Goal: Navigation & Orientation: Find specific page/section

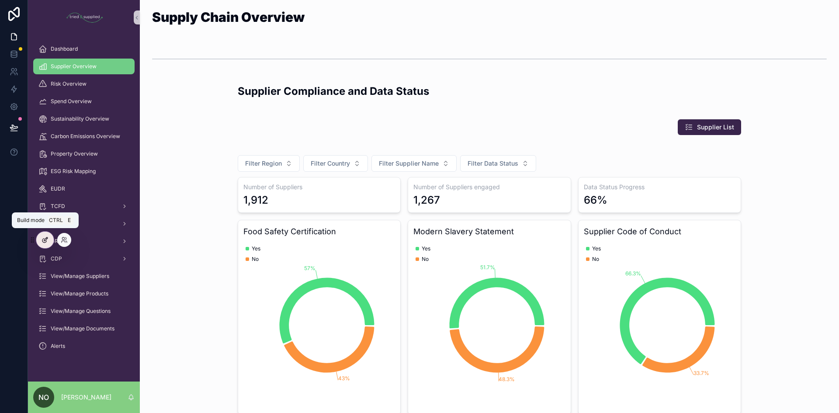
click at [40, 241] on div at bounding box center [44, 240] width 17 height 17
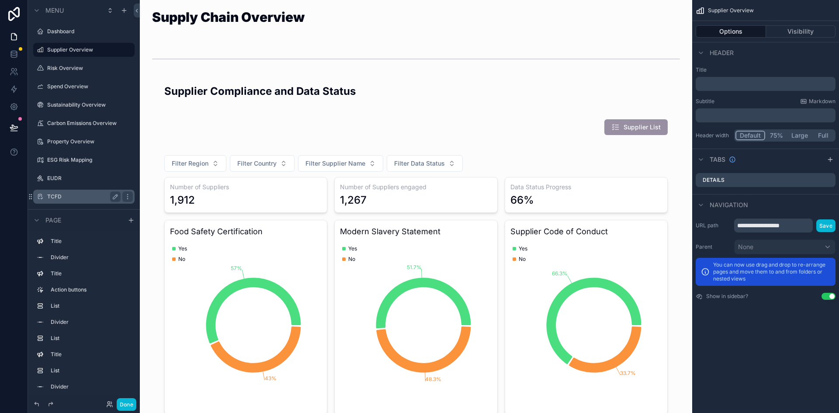
click at [92, 201] on div "TCFD" at bounding box center [83, 196] width 73 height 10
click at [72, 197] on label "TCFD" at bounding box center [82, 196] width 70 height 7
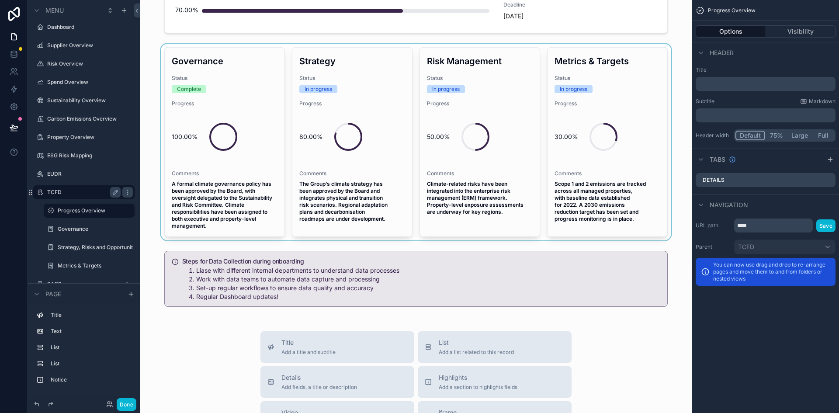
scroll to position [187, 0]
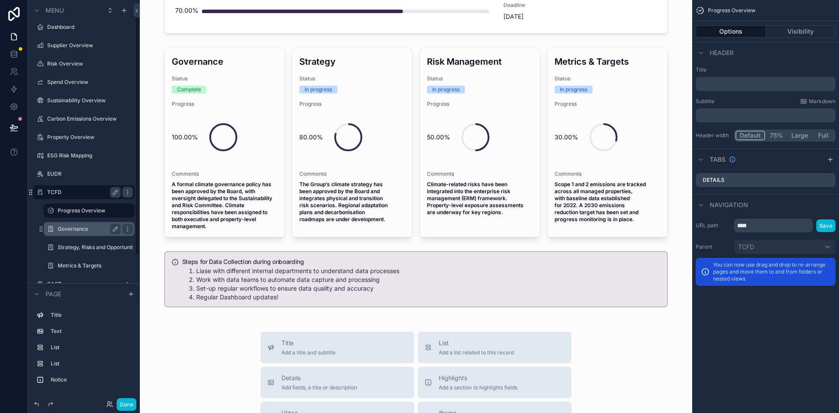
click at [66, 234] on div "Governance" at bounding box center [89, 229] width 63 height 10
click at [68, 243] on div "Strategy, Risks and Opportunities" at bounding box center [89, 247] width 63 height 10
click at [65, 176] on label "EUDR" at bounding box center [82, 173] width 70 height 7
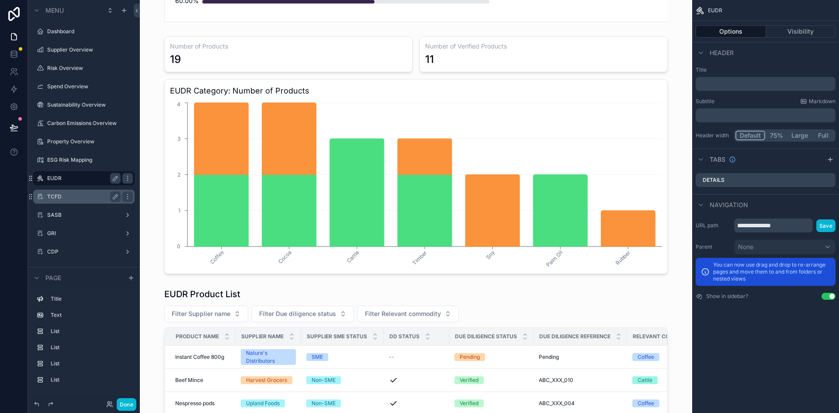
click at [60, 199] on label "TCFD" at bounding box center [82, 196] width 70 height 7
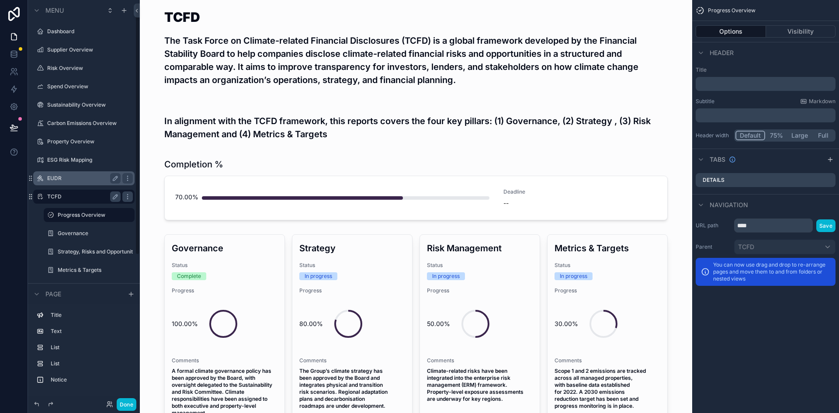
scroll to position [4, 0]
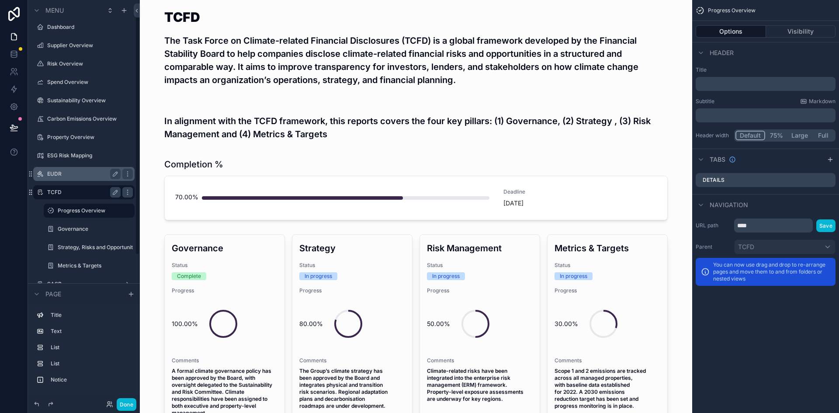
click at [66, 231] on label "Governance" at bounding box center [95, 229] width 75 height 7
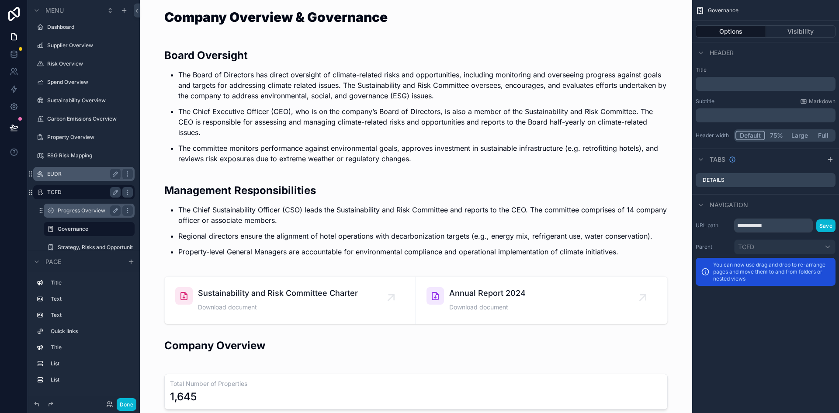
click at [76, 214] on div "Progress Overview" at bounding box center [89, 210] width 63 height 10
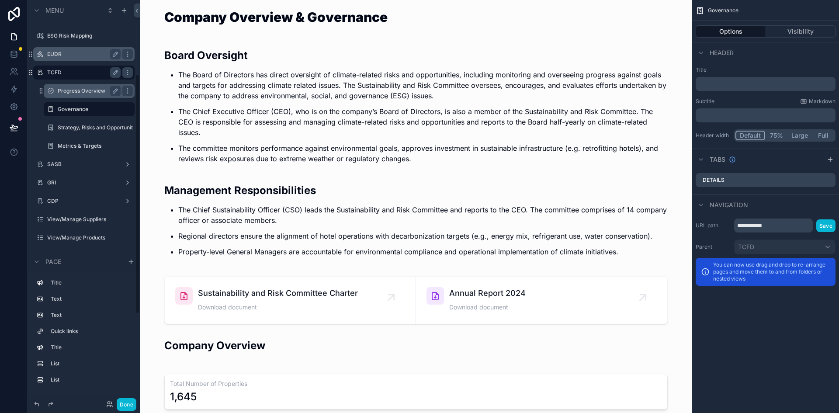
scroll to position [125, 0]
click at [51, 167] on div "SASB" at bounding box center [83, 164] width 73 height 10
click at [53, 167] on label "SASB" at bounding box center [82, 163] width 70 height 7
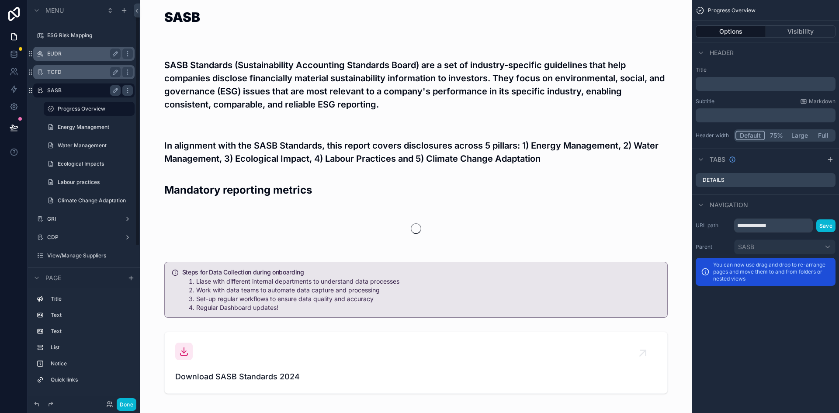
scroll to position [23, 0]
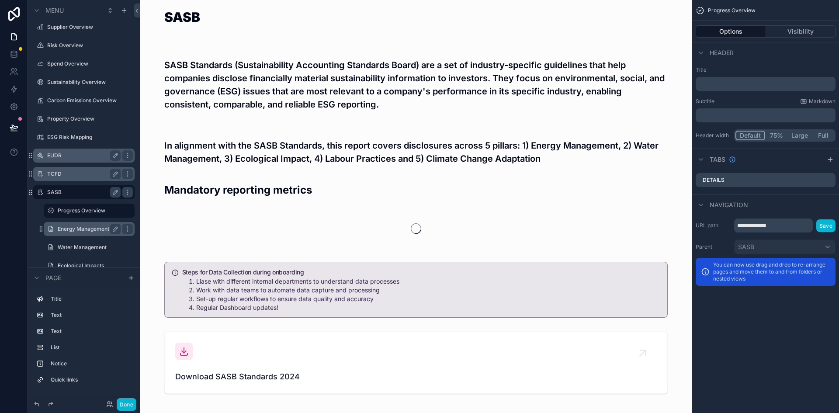
click at [80, 227] on label "Energy Management" at bounding box center [87, 229] width 59 height 7
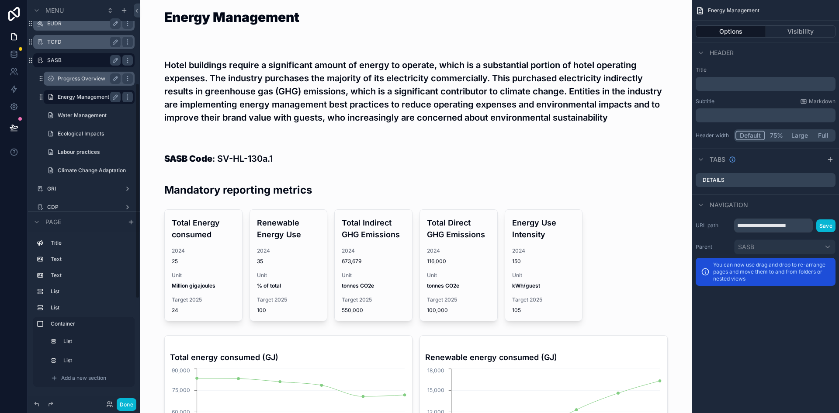
scroll to position [156, 0]
click at [69, 191] on div "GRI" at bounding box center [83, 187] width 73 height 7
click at [54, 190] on label "GRI" at bounding box center [82, 187] width 70 height 7
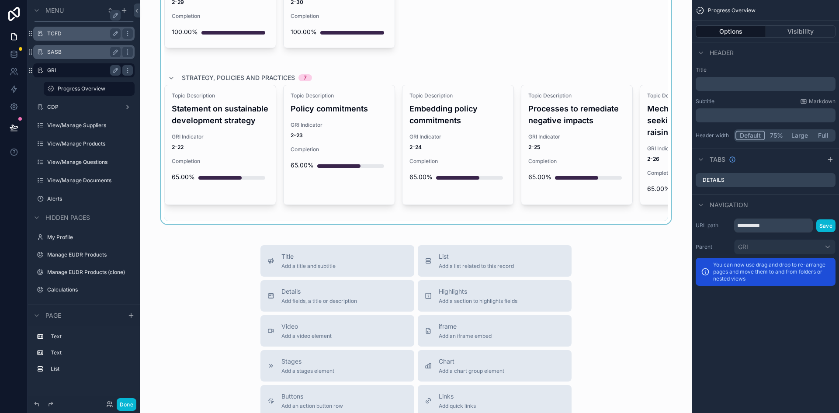
scroll to position [958, 0]
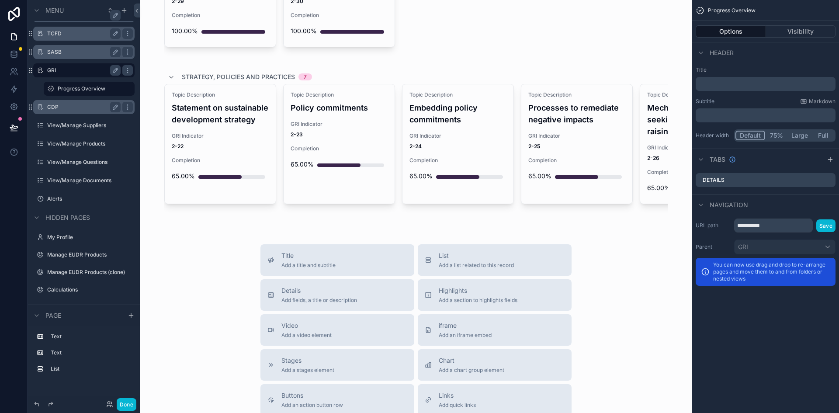
click at [80, 107] on label "CDP" at bounding box center [82, 107] width 70 height 7
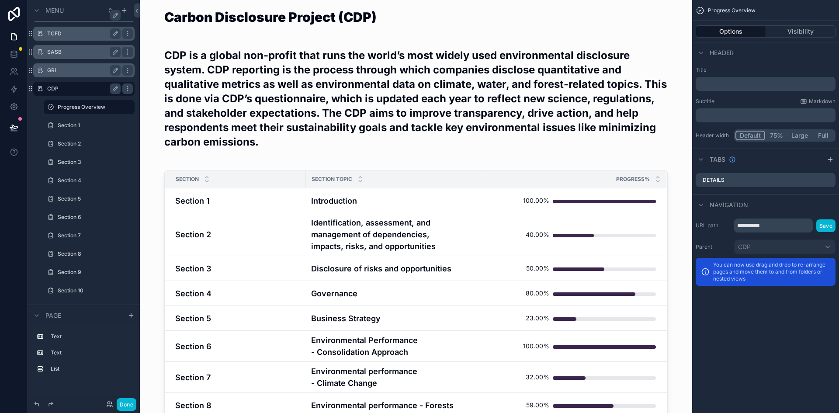
click at [62, 90] on label "CDP" at bounding box center [82, 88] width 70 height 7
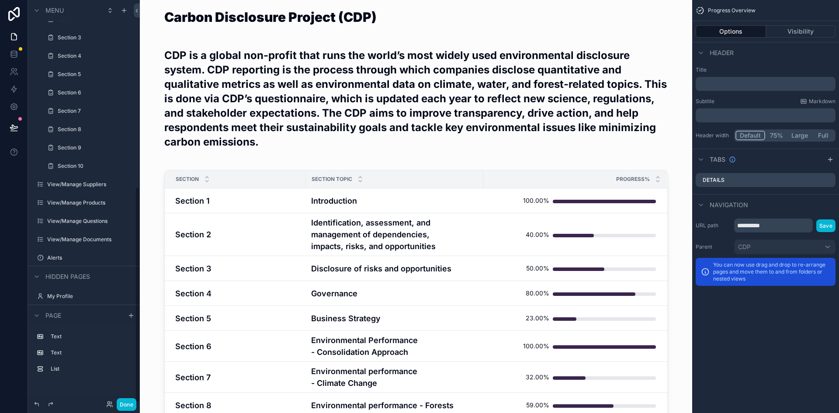
scroll to position [347, 0]
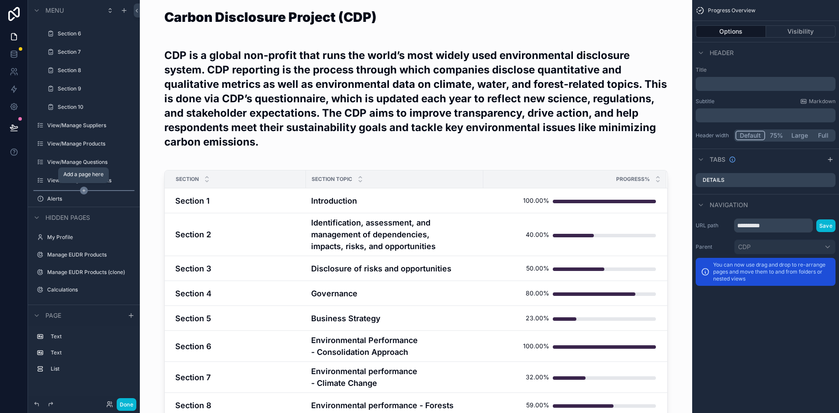
click at [84, 191] on icon "scrollable content" at bounding box center [84, 190] width 0 height 3
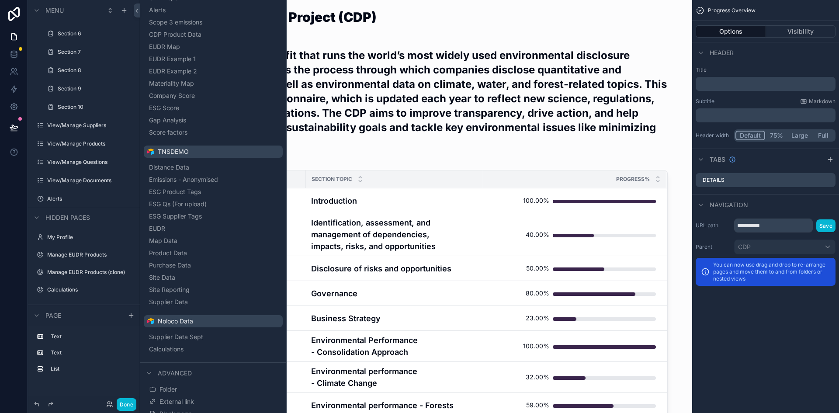
scroll to position [382, 0]
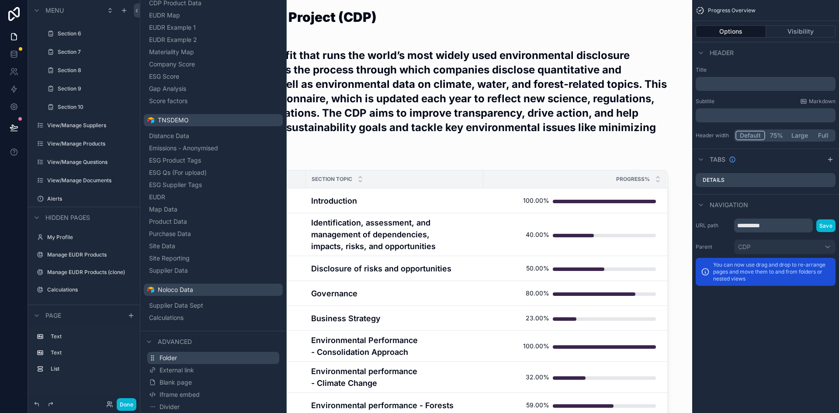
click at [190, 358] on button "Folder" at bounding box center [213, 358] width 132 height 12
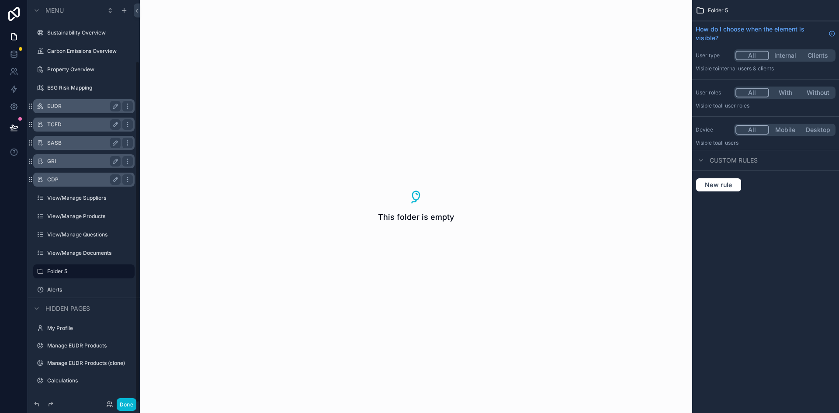
scroll to position [72, 0]
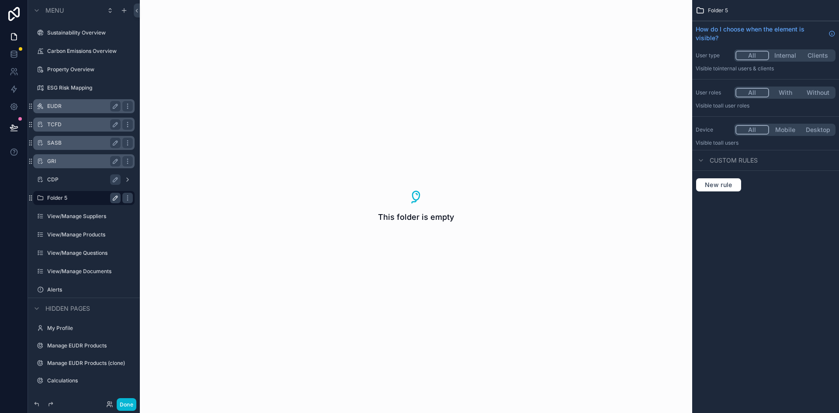
click at [112, 198] on icon "scrollable content" at bounding box center [115, 197] width 7 height 7
click at [92, 198] on input "********" at bounding box center [76, 198] width 59 height 10
type input "*"
type input "****"
click at [118, 198] on icon "scrollable content" at bounding box center [115, 197] width 7 height 7
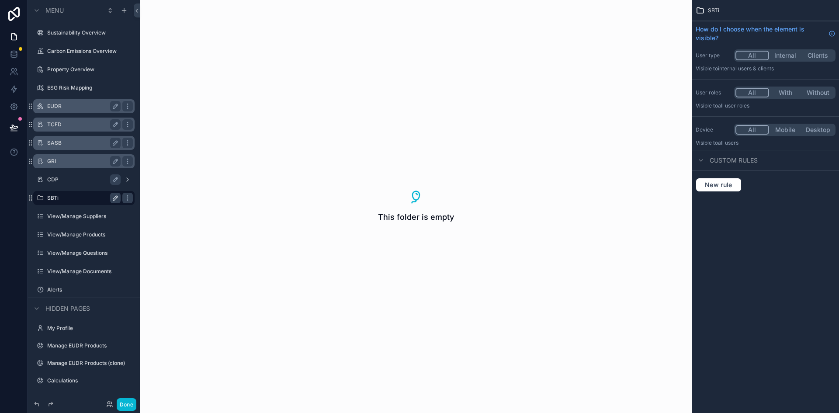
click at [79, 199] on label "SBTi" at bounding box center [82, 197] width 70 height 7
click at [83, 207] on icon "scrollable content" at bounding box center [84, 208] width 8 height 8
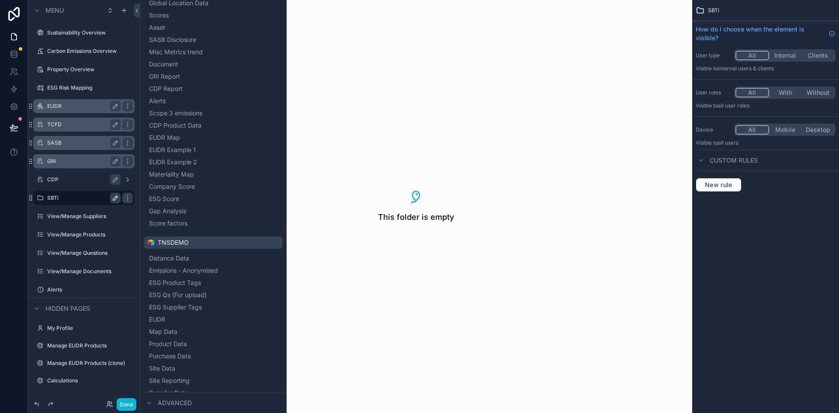
scroll to position [382, 0]
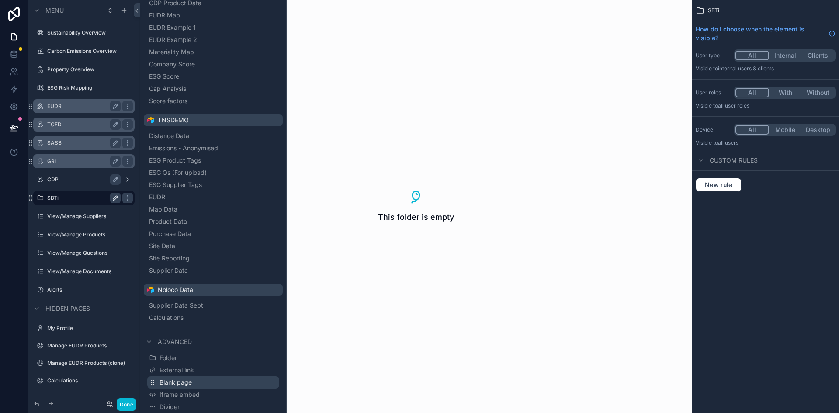
click at [184, 383] on span "Blank page" at bounding box center [176, 382] width 32 height 9
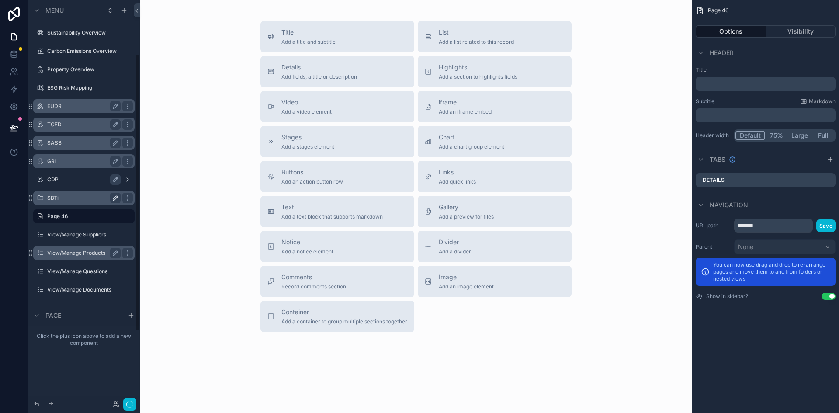
scroll to position [78, 0]
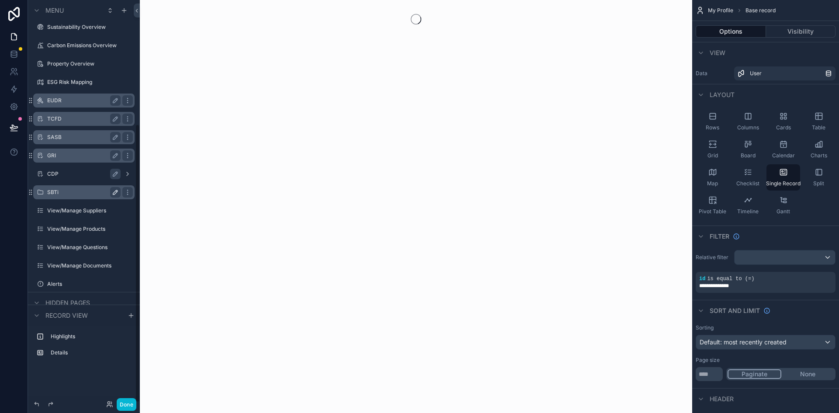
scroll to position [179, 0]
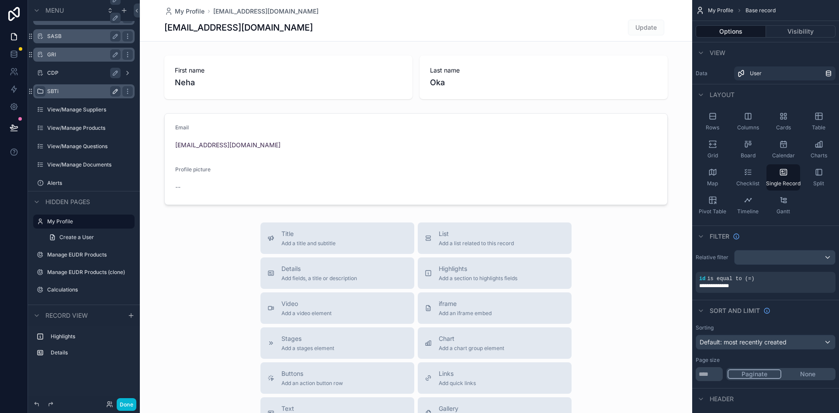
click at [41, 92] on icon "scrollable content" at bounding box center [40, 91] width 7 height 7
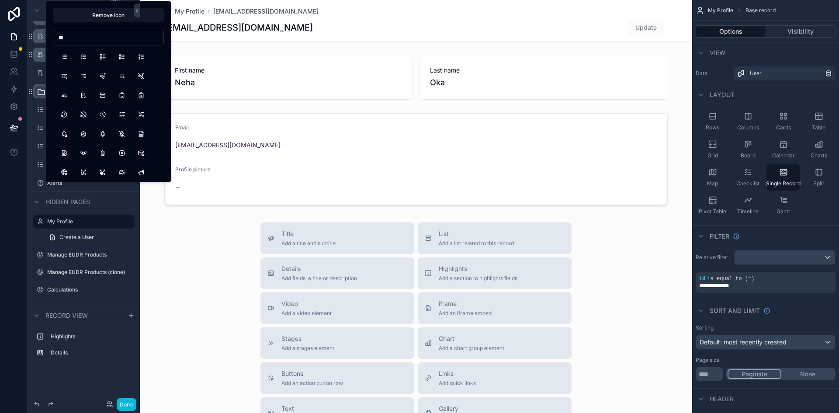
type input "*"
click at [86, 37] on input "******" at bounding box center [108, 37] width 110 height 12
type input "*"
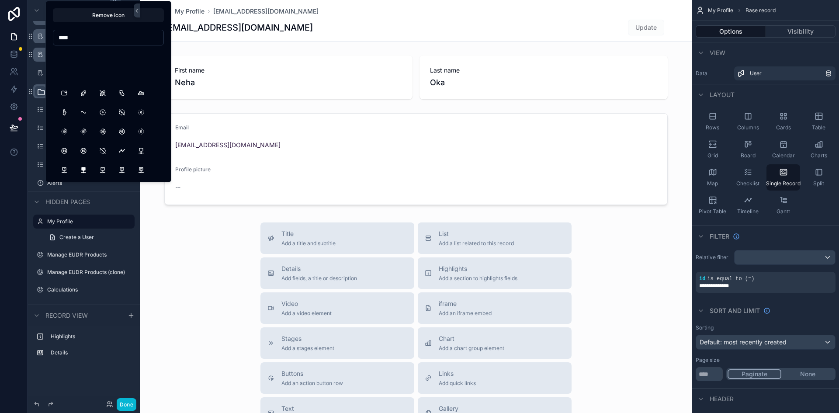
scroll to position [640, 0]
type input "*"
type input "****"
click at [175, 263] on div "scrollable content" at bounding box center [416, 302] width 552 height 604
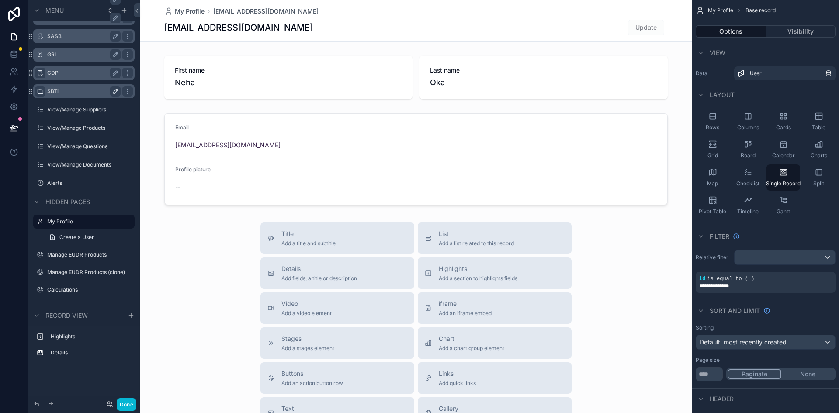
click at [41, 76] on icon "scrollable content" at bounding box center [40, 72] width 7 height 7
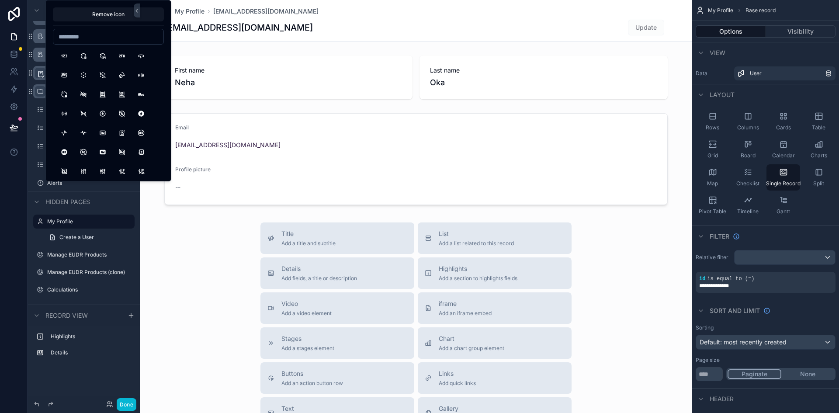
click at [41, 76] on icon "scrollable content" at bounding box center [41, 73] width 9 height 9
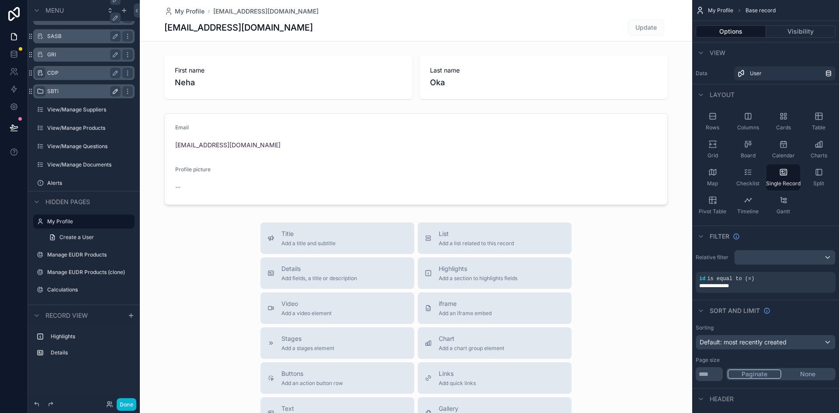
click at [164, 245] on div "Title Add a title and subtitle List Add a list related to this record Details A…" at bounding box center [416, 377] width 552 height 311
click at [40, 93] on icon "scrollable content" at bounding box center [40, 91] width 7 height 7
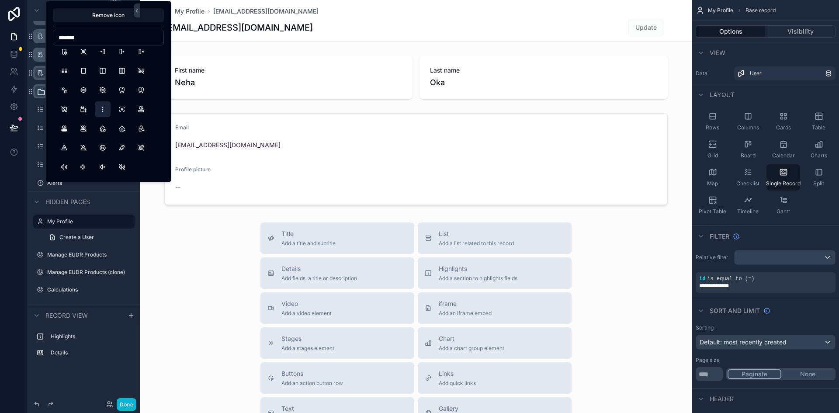
scroll to position [5, 0]
type input "*"
type input "****"
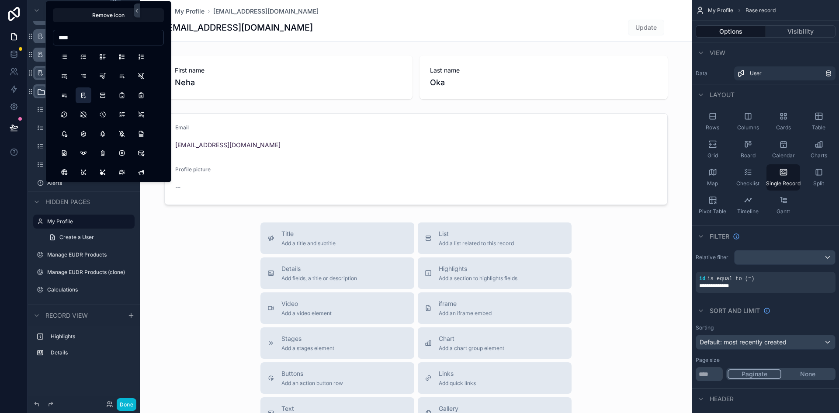
click at [80, 95] on button "Checklist" at bounding box center [84, 95] width 16 height 16
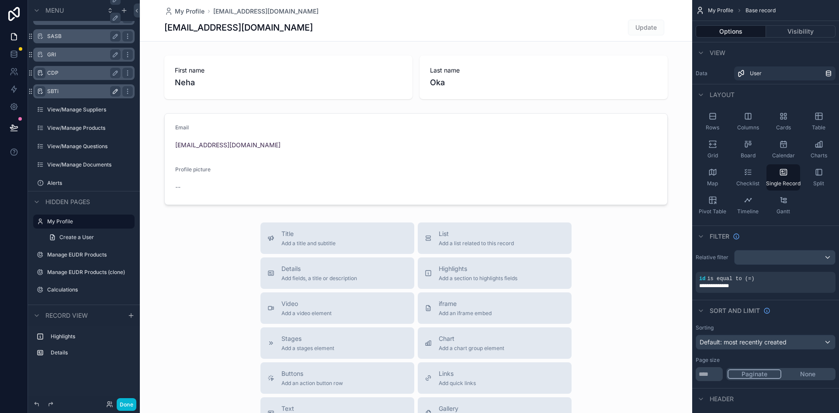
click at [191, 270] on div "Title Add a title and subtitle List Add a list related to this record Details A…" at bounding box center [416, 377] width 552 height 311
click at [77, 89] on label "SBTi" at bounding box center [82, 91] width 70 height 7
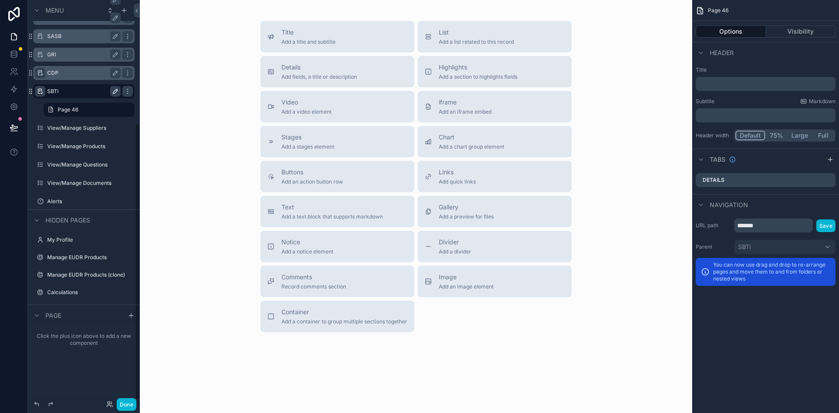
scroll to position [179, 0]
